Goal: Information Seeking & Learning: Learn about a topic

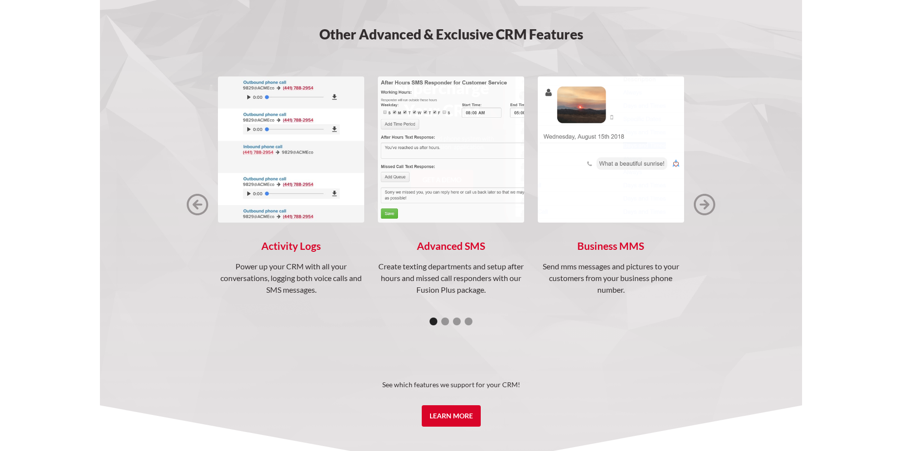
scroll to position [1267, 0]
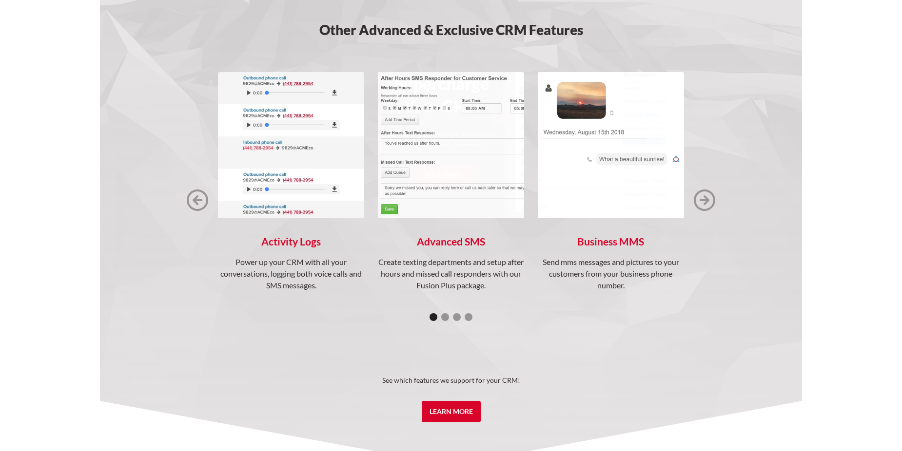
click at [703, 200] on img "next slide" at bounding box center [704, 200] width 21 height 21
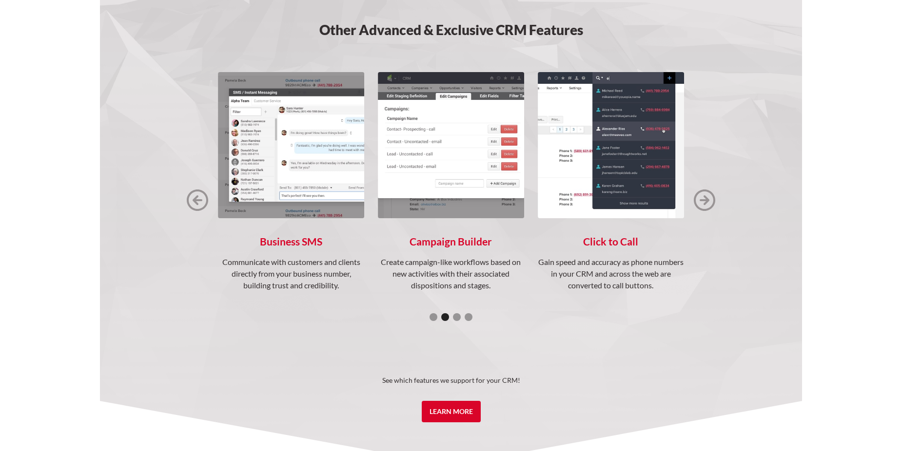
click at [703, 200] on img "next slide" at bounding box center [704, 200] width 21 height 21
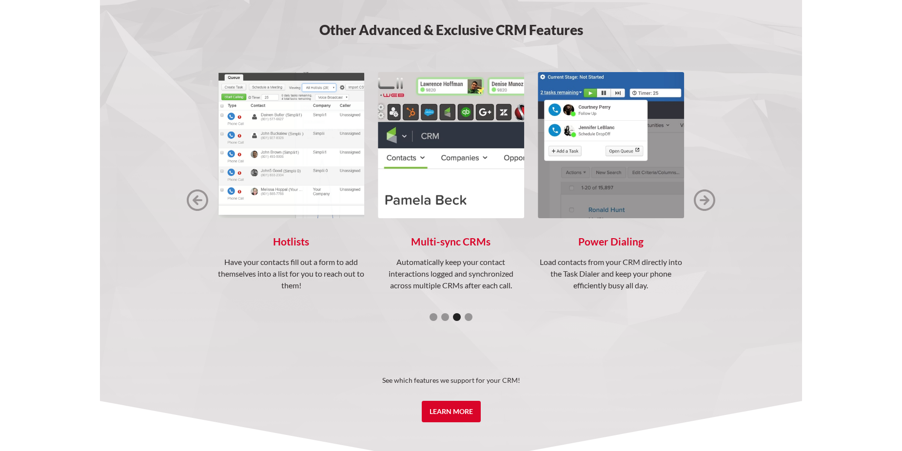
click at [704, 198] on img "next slide" at bounding box center [704, 200] width 21 height 21
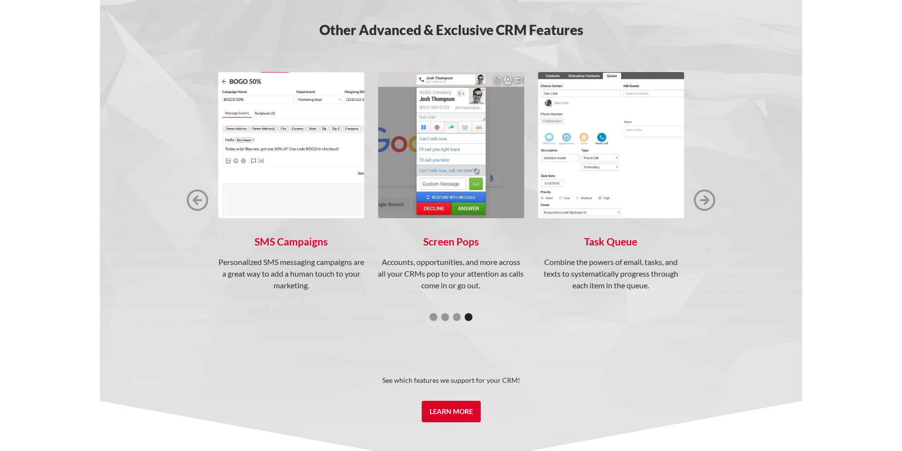
click at [698, 215] on div "next slide" at bounding box center [704, 200] width 21 height 256
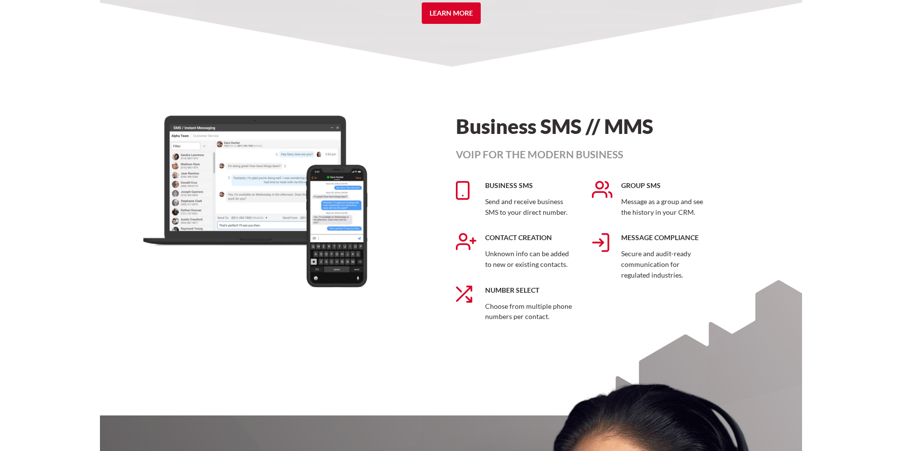
scroll to position [1706, 0]
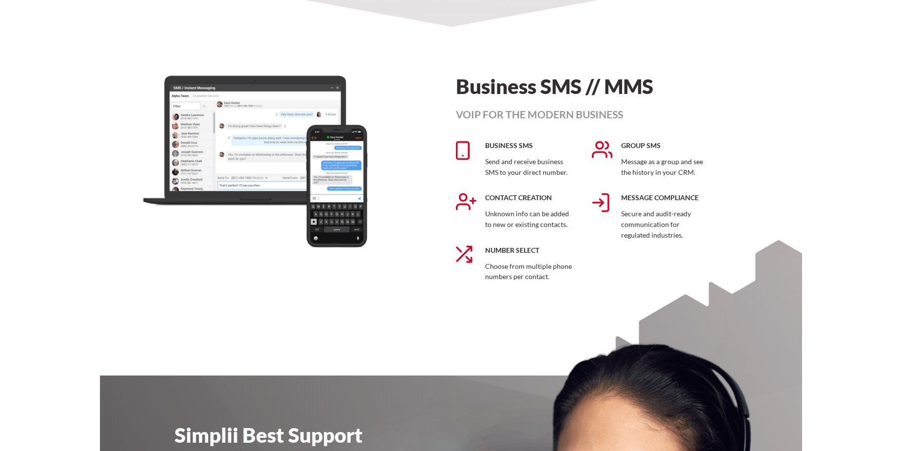
click at [408, 327] on section "Business SMS // MMS Voip For the Modern Business Business SMS Send and receive …" at bounding box center [451, 187] width 702 height 320
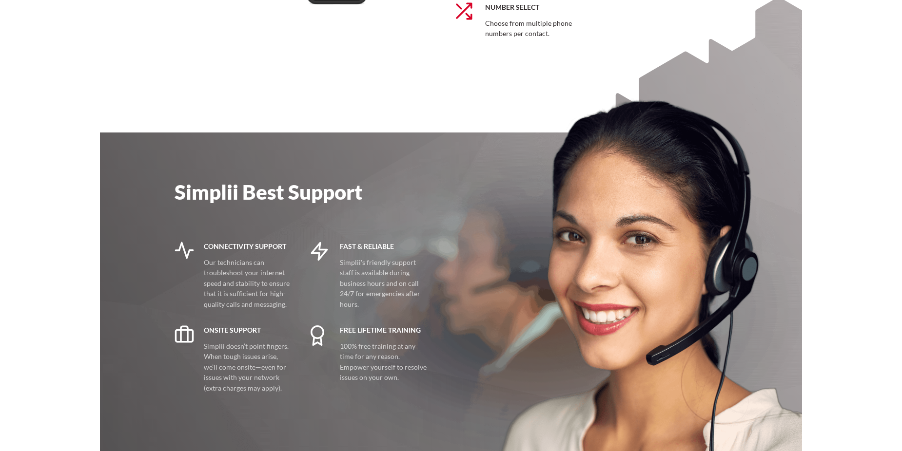
scroll to position [2047, 0]
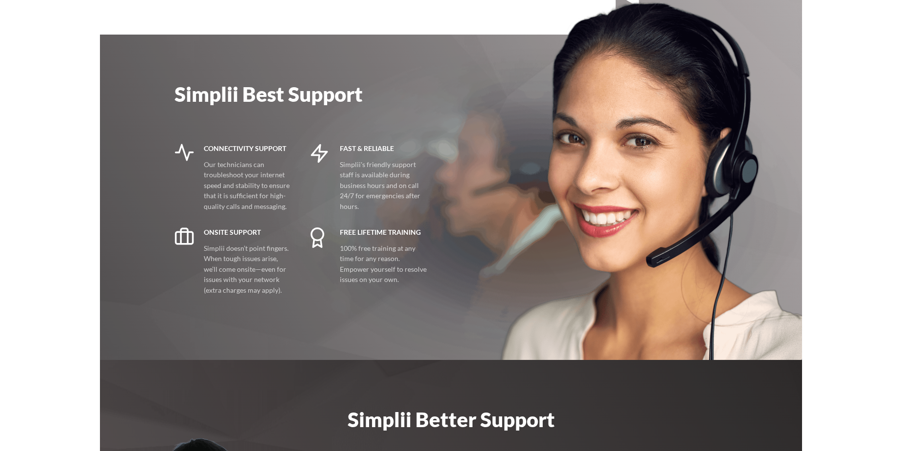
click at [503, 324] on img at bounding box center [649, 180] width 306 height 360
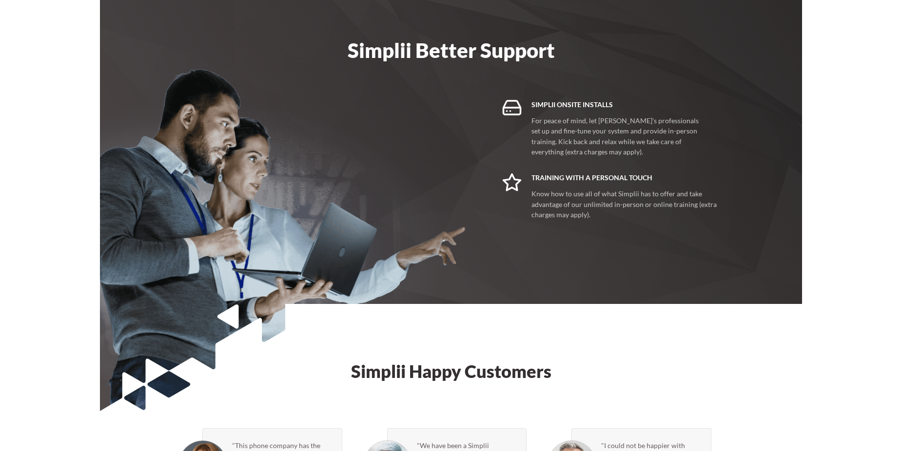
scroll to position [2486, 0]
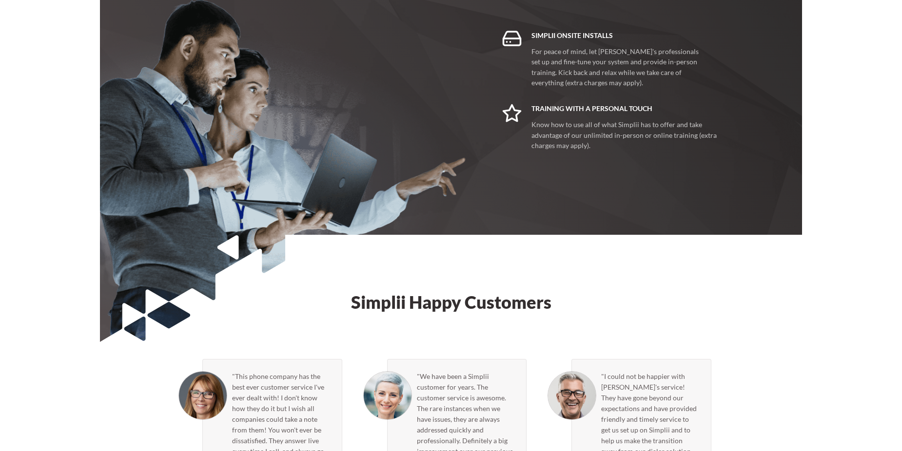
click at [503, 325] on div "Simplii Happy Customers "This phone company has the best ever customer service …" at bounding box center [451, 452] width 562 height 318
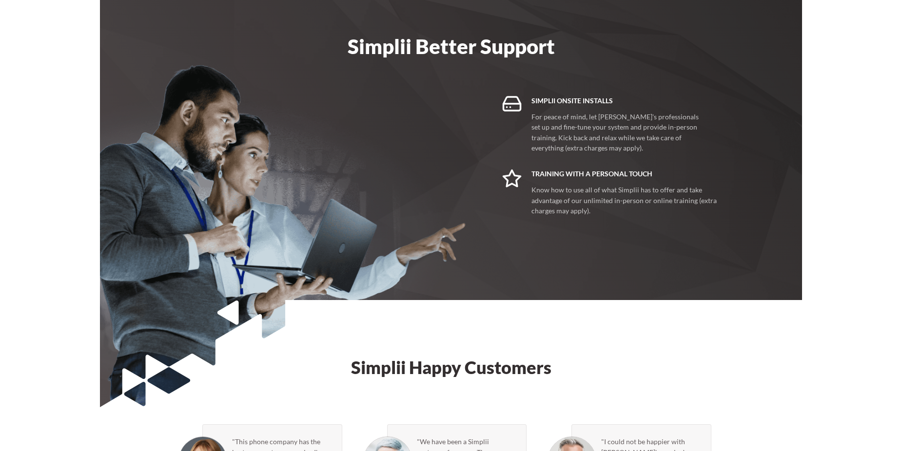
scroll to position [2437, 0]
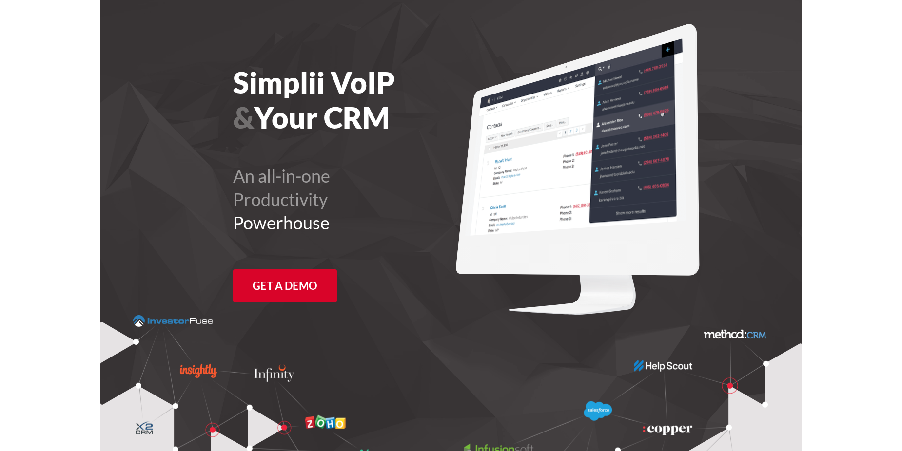
scroll to position [0, 0]
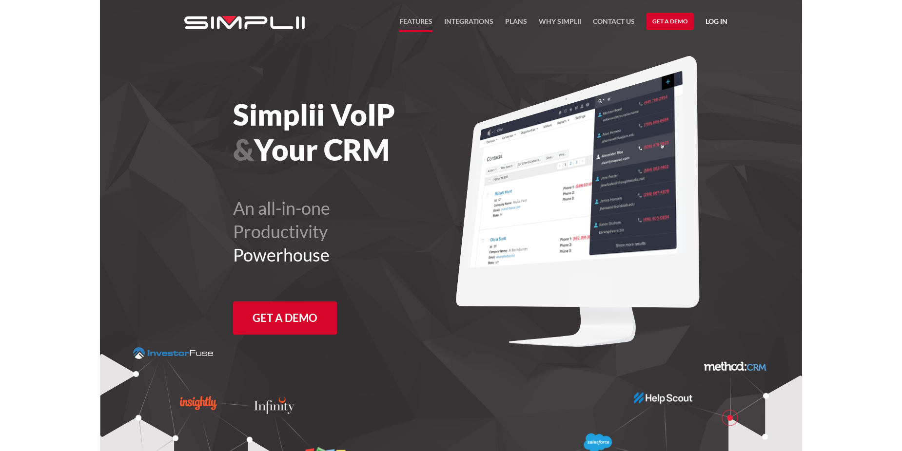
click at [420, 22] on link "FEATURES" at bounding box center [415, 24] width 33 height 17
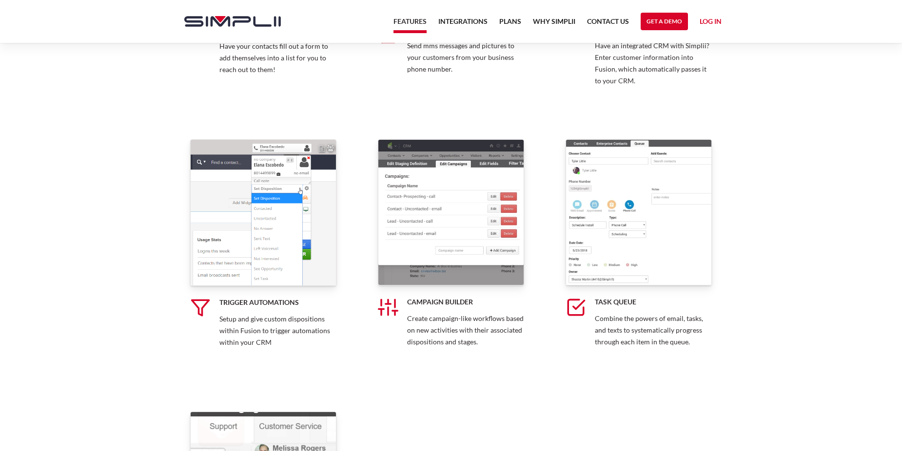
scroll to position [1804, 0]
click at [514, 16] on link "Plans" at bounding box center [510, 24] width 22 height 17
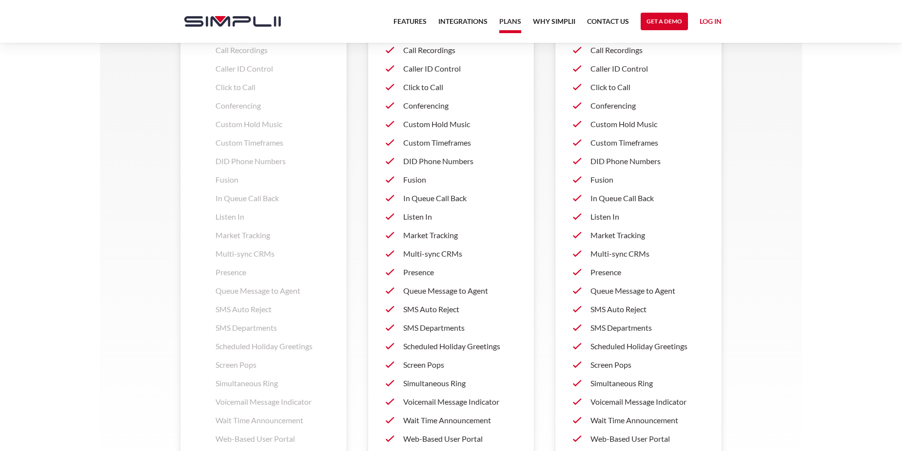
scroll to position [1082, 0]
